Goal: Check status: Check status

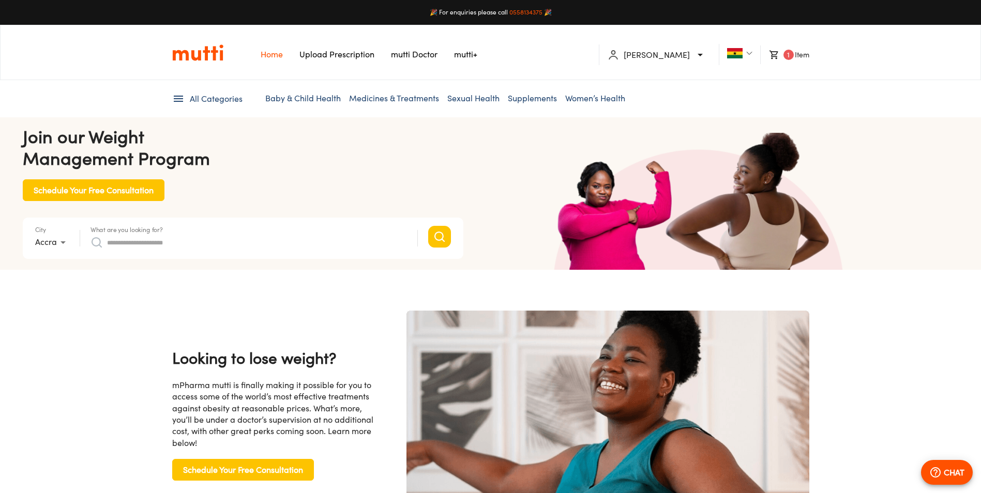
click at [692, 54] on div "[PERSON_NAME]" at bounding box center [656, 55] width 99 height 12
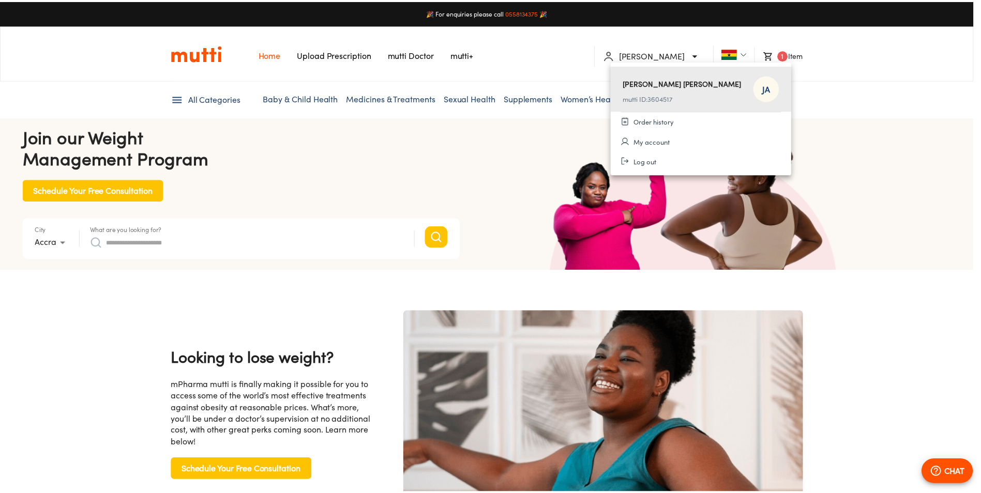
scroll to position [0, 269]
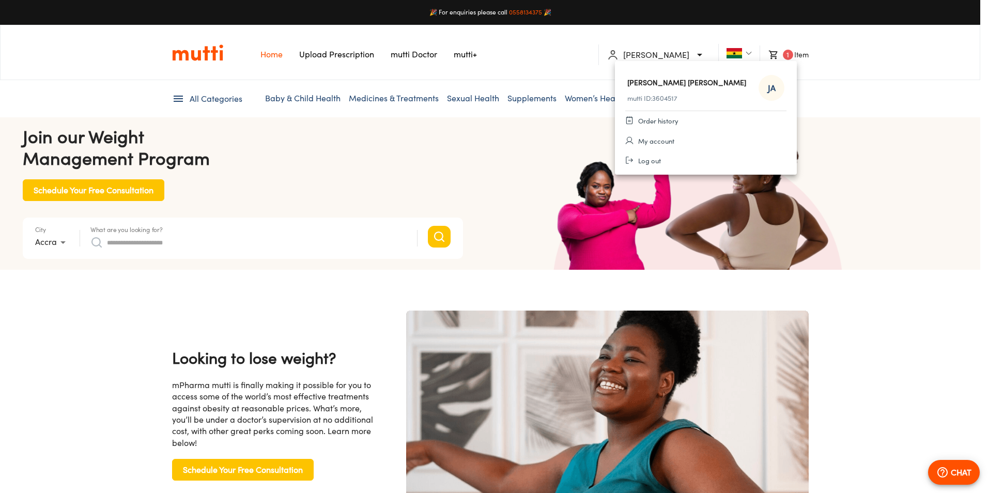
click at [667, 122] on span "Order history" at bounding box center [658, 121] width 40 height 10
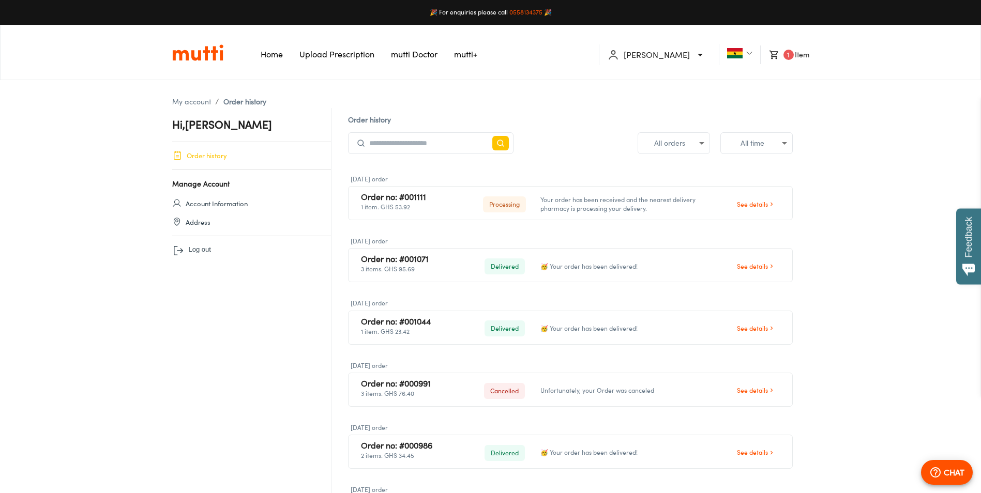
click at [762, 200] on span "See details" at bounding box center [752, 204] width 31 height 9
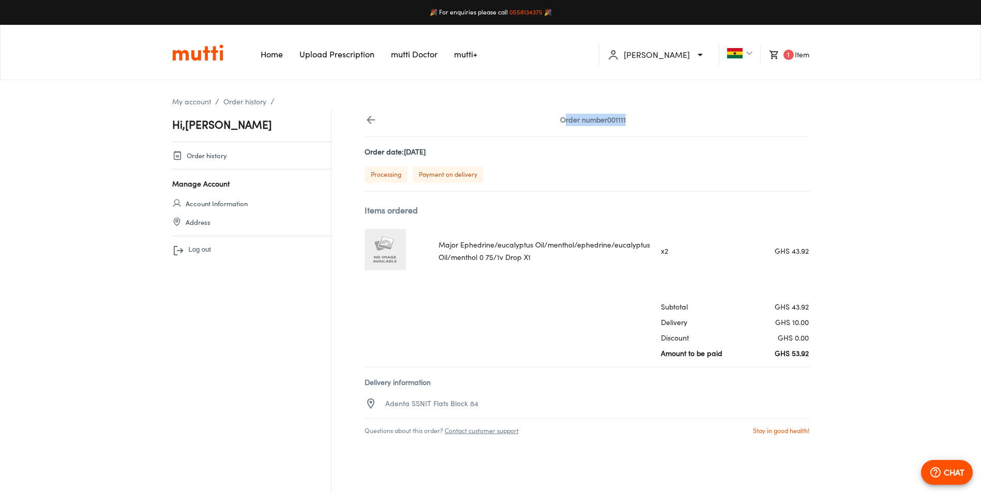
drag, startPoint x: 635, startPoint y: 117, endPoint x: 560, endPoint y: 130, distance: 76.1
click at [560, 130] on div "Order number 001111" at bounding box center [586, 122] width 445 height 28
drag, startPoint x: 560, startPoint y: 130, endPoint x: 612, endPoint y: 119, distance: 52.8
copy h2 "Order number 001111"
click at [936, 470] on icon "button" at bounding box center [935, 472] width 10 height 10
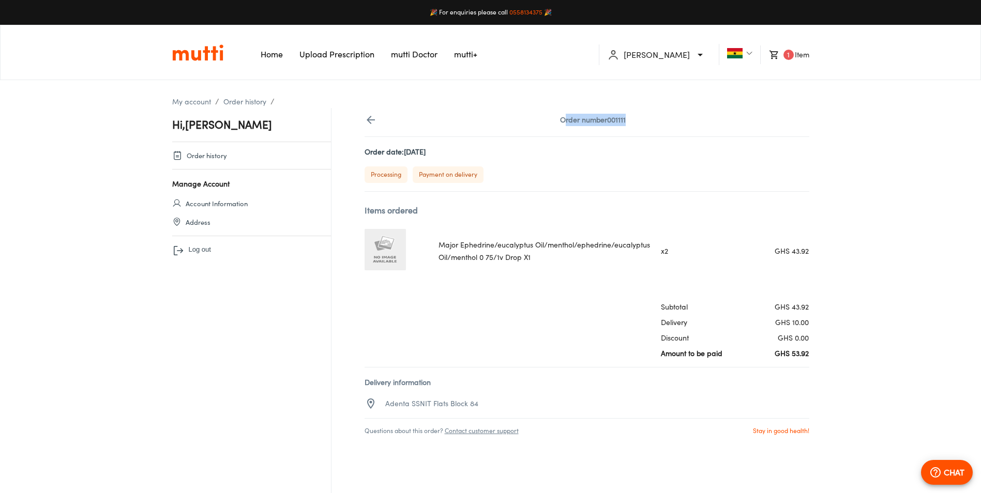
click at [941, 473] on span "CHAT" at bounding box center [946, 472] width 35 height 12
click at [265, 54] on link "Home" at bounding box center [272, 54] width 22 height 10
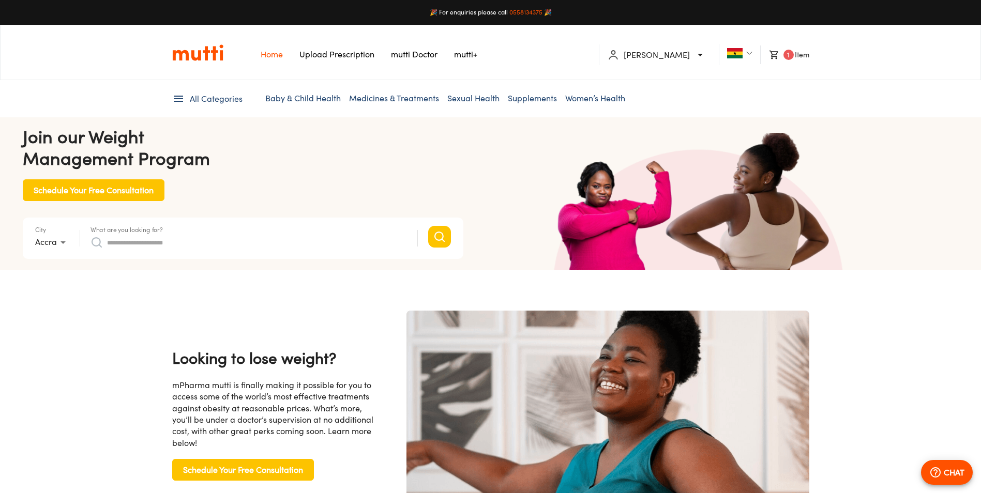
scroll to position [0, 2121]
